Goal: Task Accomplishment & Management: Use online tool/utility

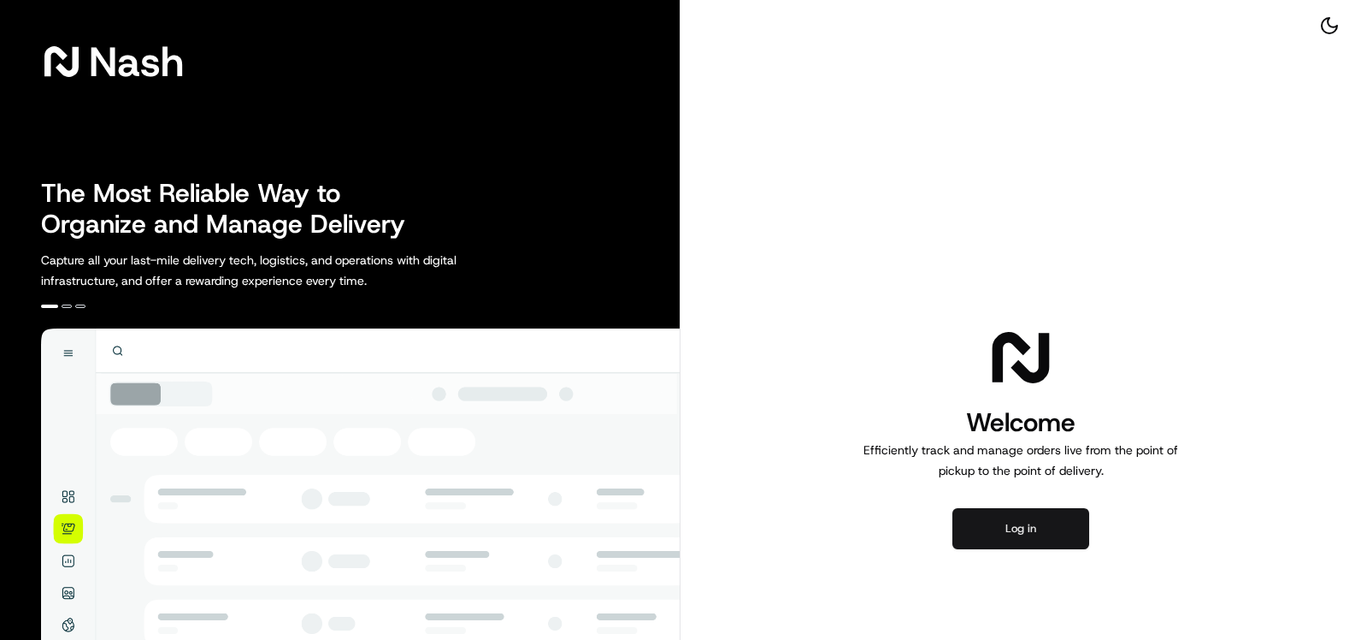
click at [1035, 531] on button "Log in" at bounding box center [1020, 528] width 137 height 41
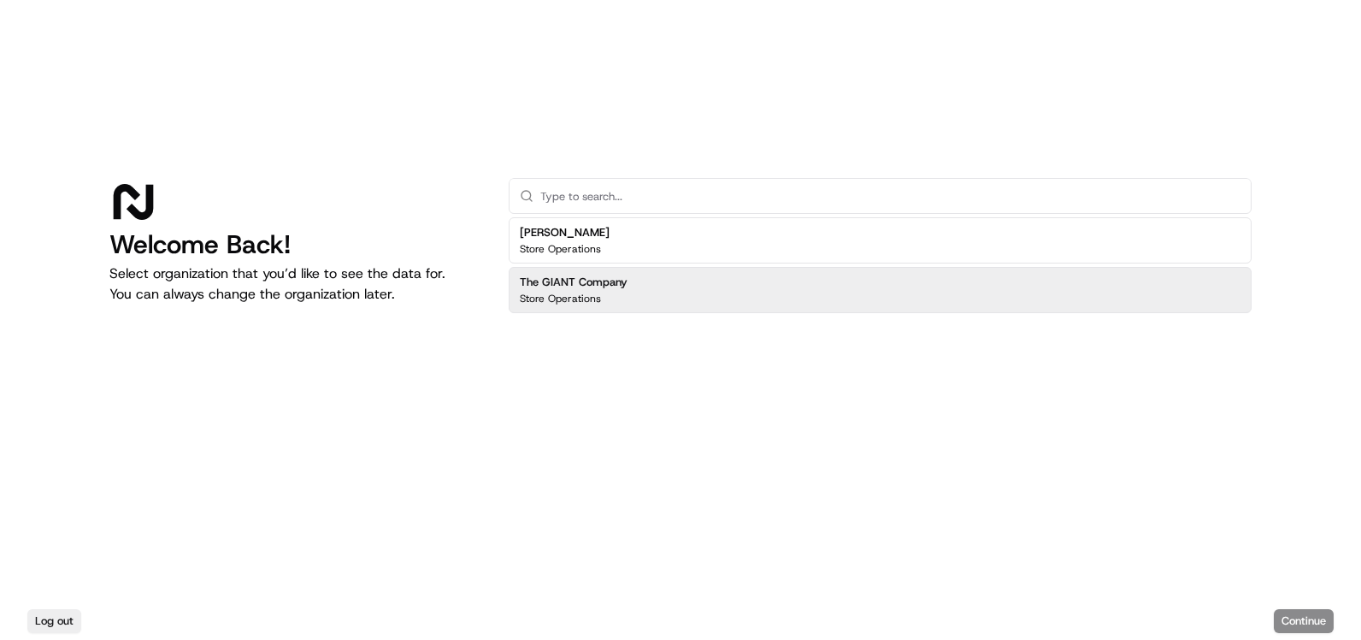
click at [533, 296] on p "Store Operations" at bounding box center [560, 299] width 81 height 14
click at [1314, 616] on button "Continue" at bounding box center [1304, 621] width 60 height 24
